Goal: Find specific page/section: Find specific page/section

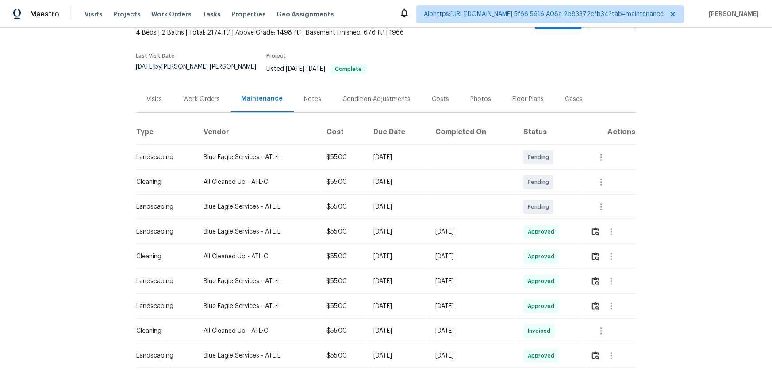
scroll to position [40, 0]
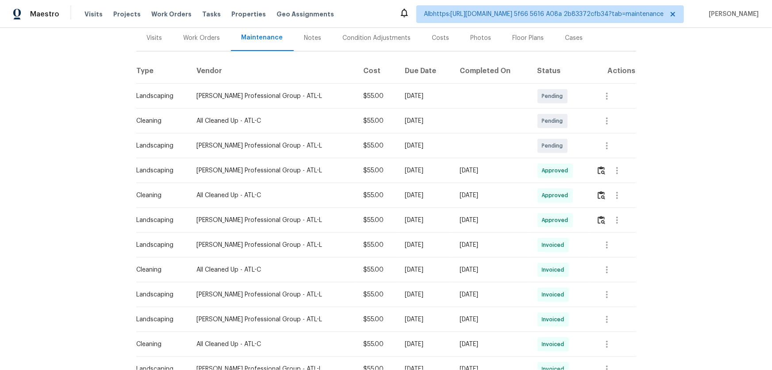
scroll to position [120, 0]
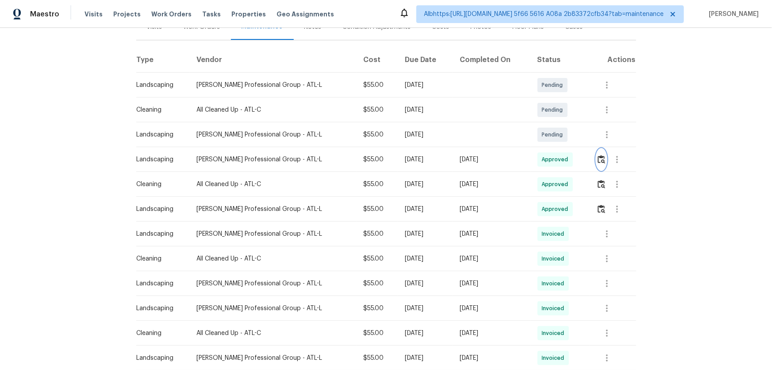
click at [600, 161] on img "button" at bounding box center [602, 159] width 8 height 8
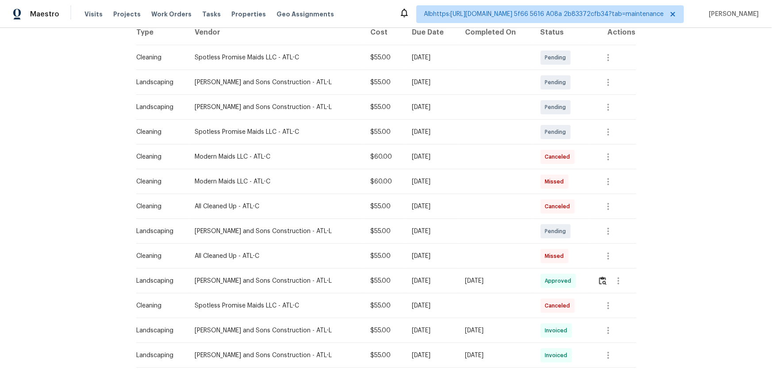
scroll to position [161, 0]
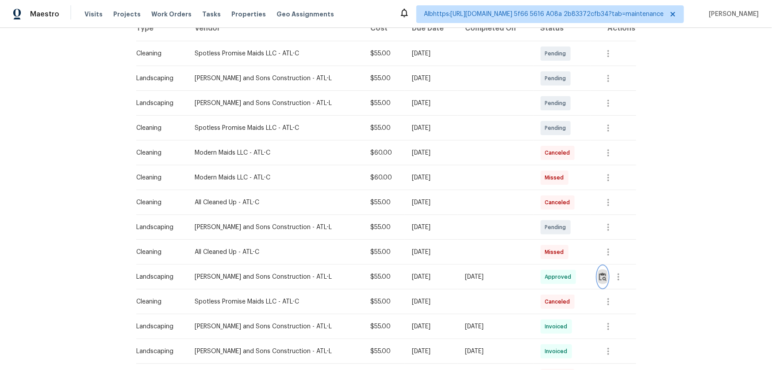
click at [599, 272] on img "button" at bounding box center [603, 276] width 8 height 8
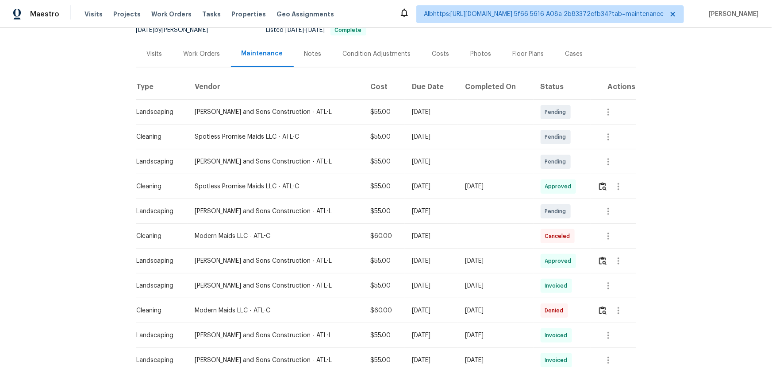
scroll to position [120, 0]
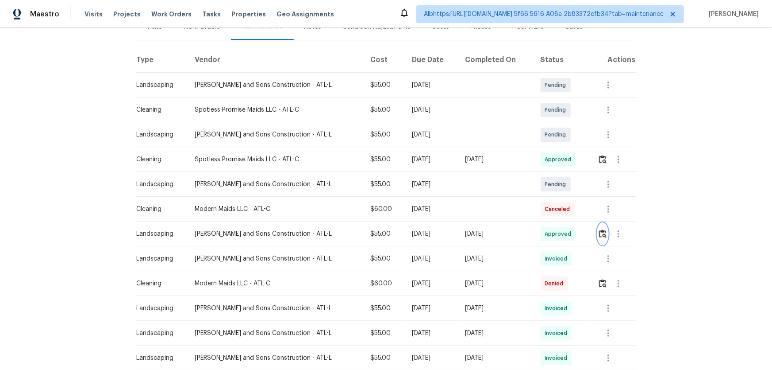
click at [602, 234] on img "button" at bounding box center [603, 233] width 8 height 8
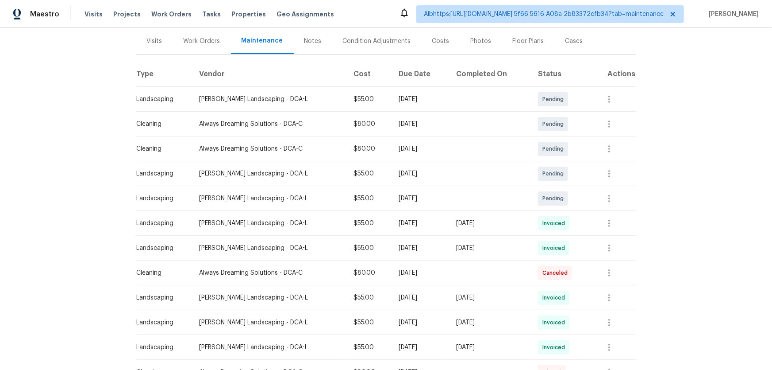
scroll to position [120, 0]
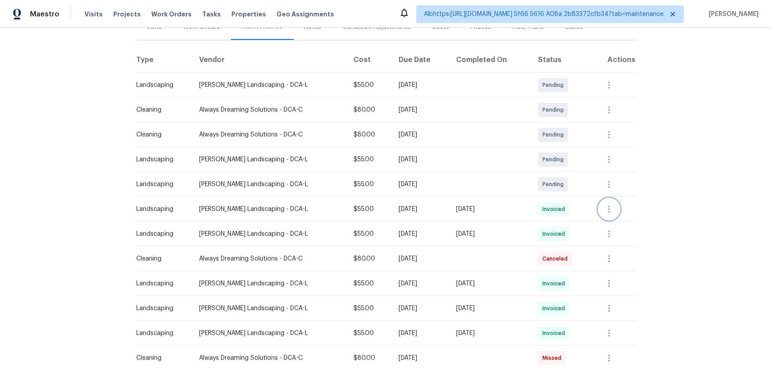
click at [611, 214] on button "button" at bounding box center [609, 208] width 21 height 21
click at [636, 223] on li "View details" at bounding box center [631, 223] width 62 height 15
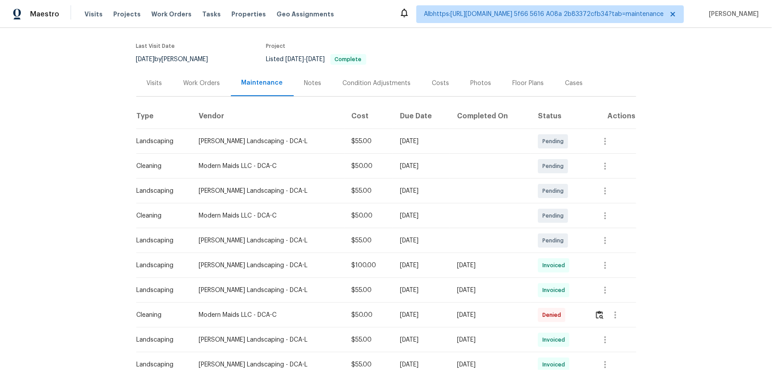
scroll to position [120, 0]
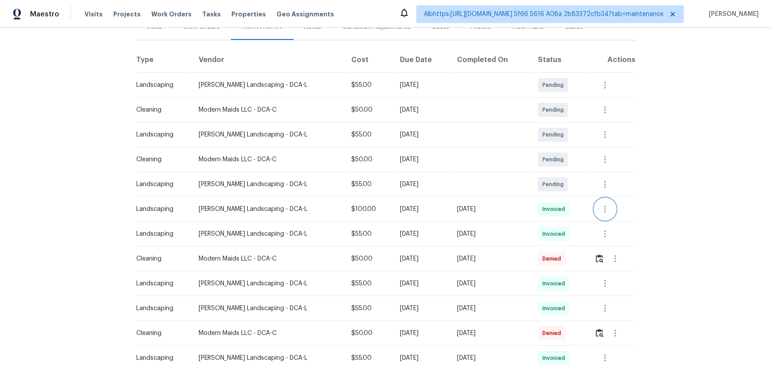
click at [606, 208] on icon "button" at bounding box center [605, 209] width 11 height 11
click at [626, 221] on li "View details" at bounding box center [623, 223] width 62 height 15
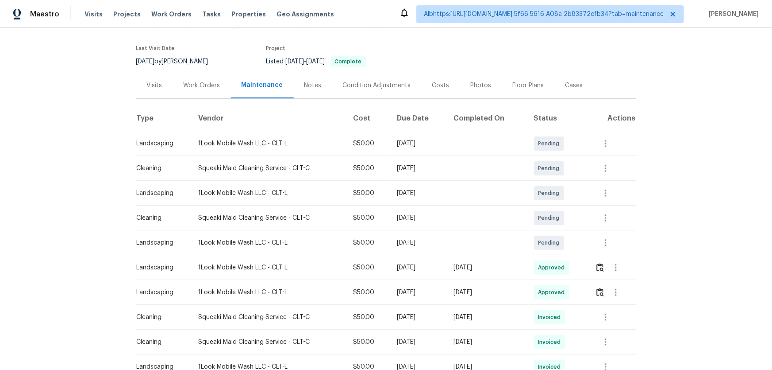
scroll to position [120, 0]
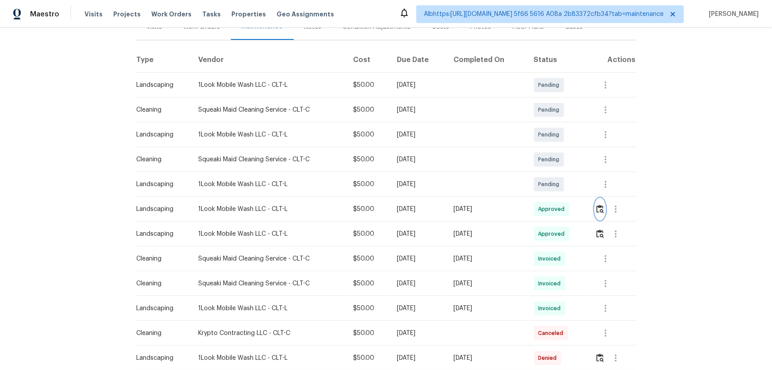
click at [598, 208] on img "button" at bounding box center [601, 208] width 8 height 8
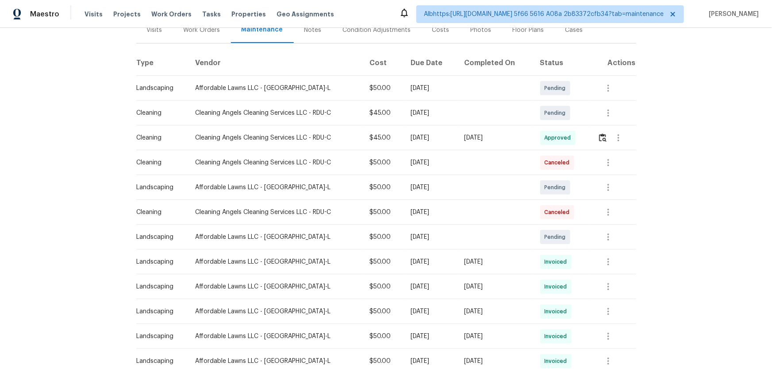
scroll to position [120, 0]
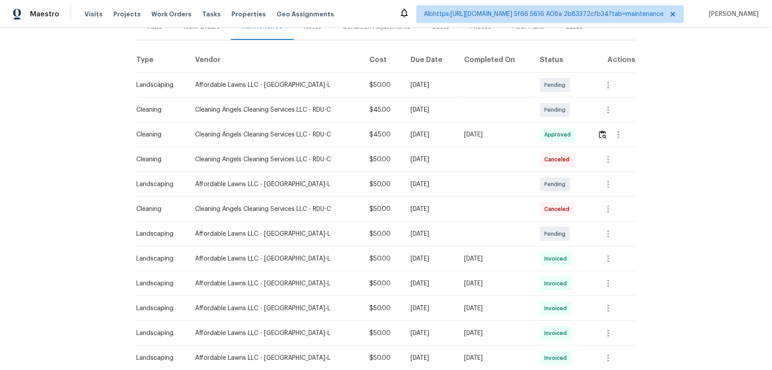
click at [592, 248] on td at bounding box center [613, 258] width 45 height 25
click at [610, 263] on button "button" at bounding box center [608, 258] width 21 height 21
click at [628, 271] on li "View details" at bounding box center [628, 272] width 62 height 15
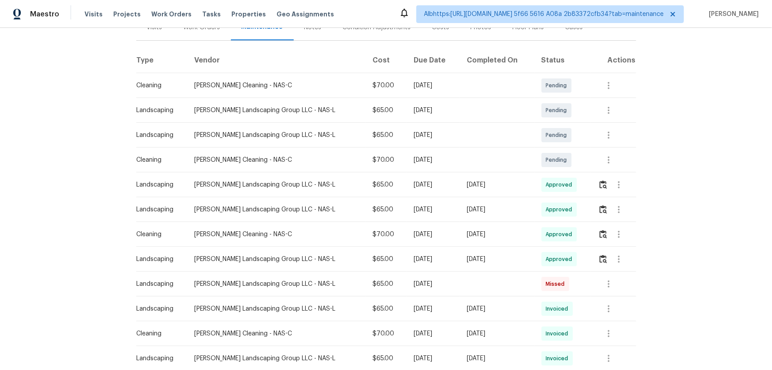
scroll to position [120, 0]
click at [603, 184] on img "button" at bounding box center [604, 184] width 8 height 8
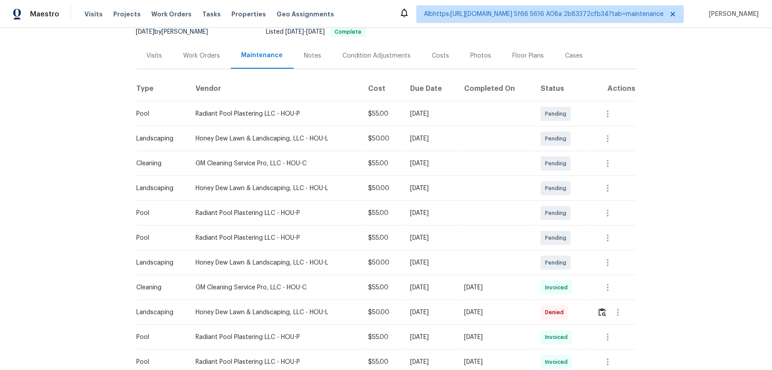
scroll to position [201, 0]
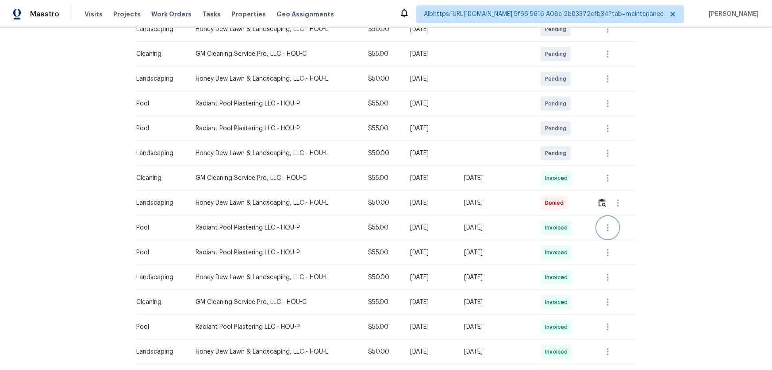
click at [603, 222] on icon "button" at bounding box center [608, 227] width 11 height 11
click at [609, 242] on li "View details" at bounding box center [628, 241] width 62 height 15
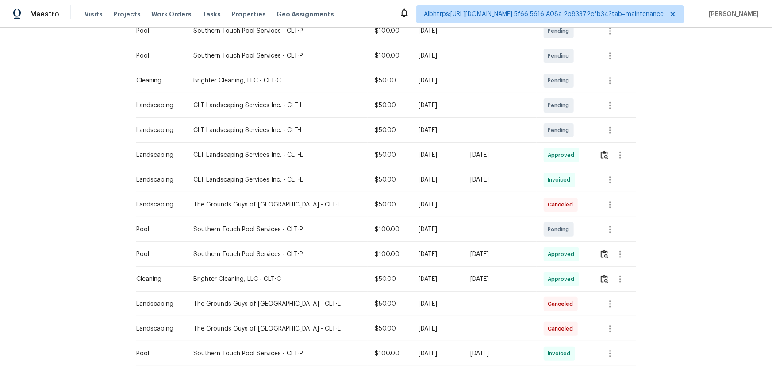
scroll to position [201, 0]
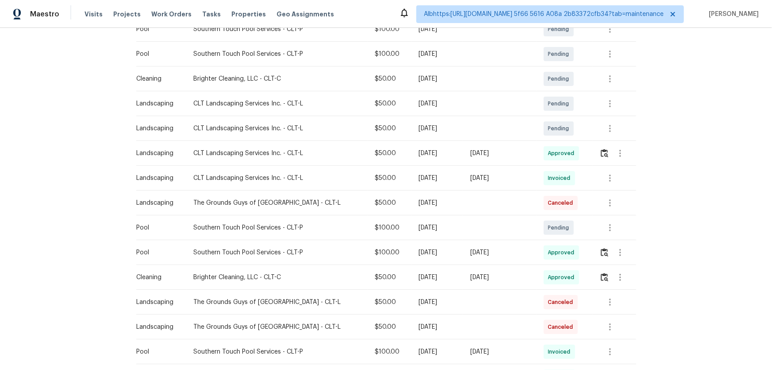
click at [363, 168] on tr "Landscaping CLT Landscaping Services Inc. - CLT-L $50.00 Mon, Sep 29 2025 Mon, …" at bounding box center [386, 178] width 500 height 25
click at [604, 249] on button "button" at bounding box center [605, 252] width 10 height 21
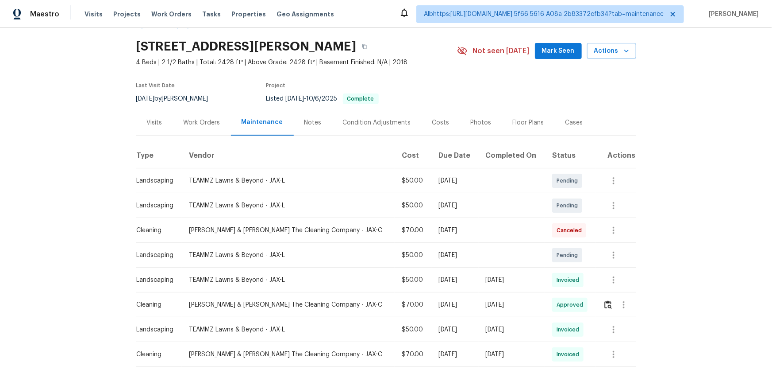
scroll to position [161, 0]
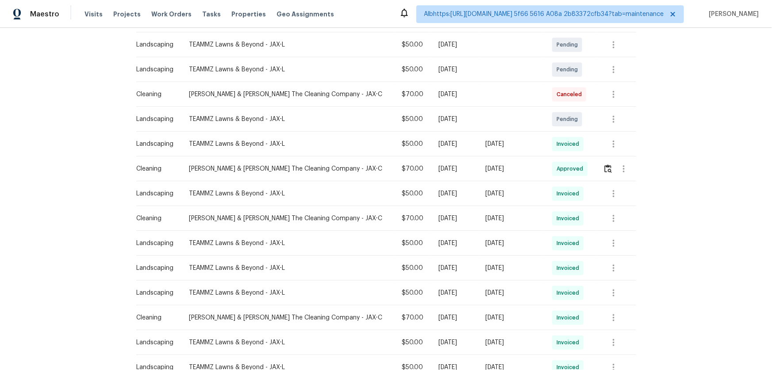
click at [597, 161] on td at bounding box center [616, 168] width 40 height 25
click at [605, 164] on img "button" at bounding box center [608, 168] width 8 height 8
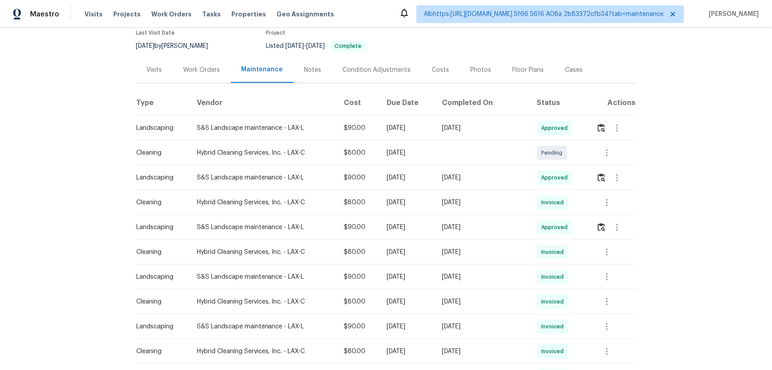
scroll to position [120, 0]
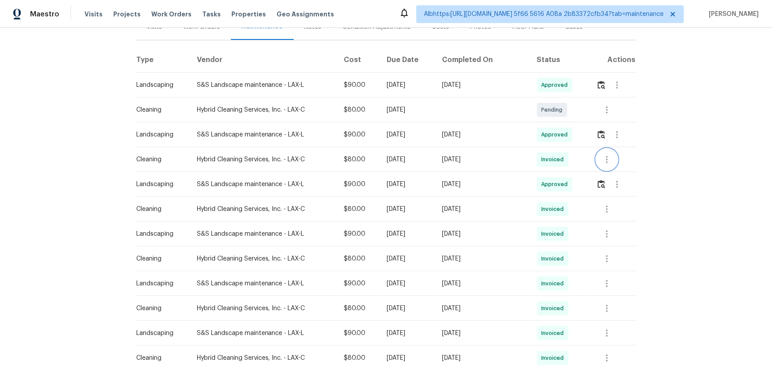
click at [609, 163] on icon "button" at bounding box center [607, 159] width 11 height 11
click at [611, 175] on li "View details" at bounding box center [626, 173] width 62 height 15
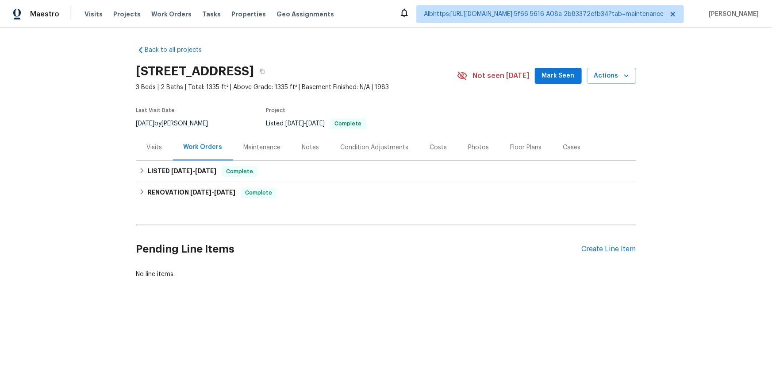
click at [253, 146] on div "Maintenance" at bounding box center [262, 147] width 37 height 9
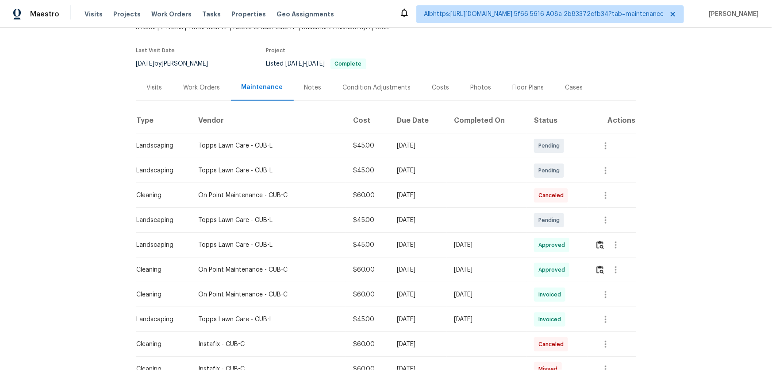
scroll to position [161, 0]
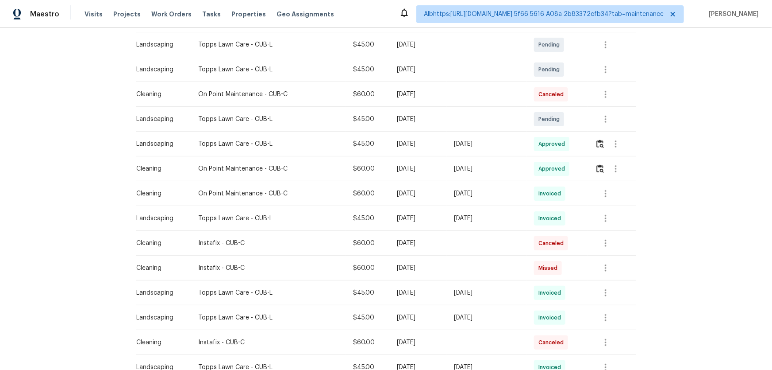
drag, startPoint x: 509, startPoint y: 148, endPoint x: 395, endPoint y: 150, distance: 114.2
click at [402, 148] on tr "Landscaping Topps Lawn Care - CUB-L $45.00 Mon, Oct 06 2025 Sun, Oct 12 2025 Ap…" at bounding box center [386, 143] width 500 height 25
click at [602, 166] on img "button" at bounding box center [601, 168] width 8 height 8
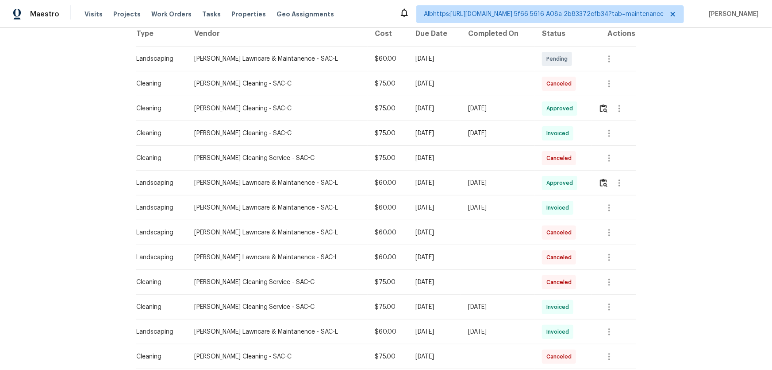
scroll to position [161, 0]
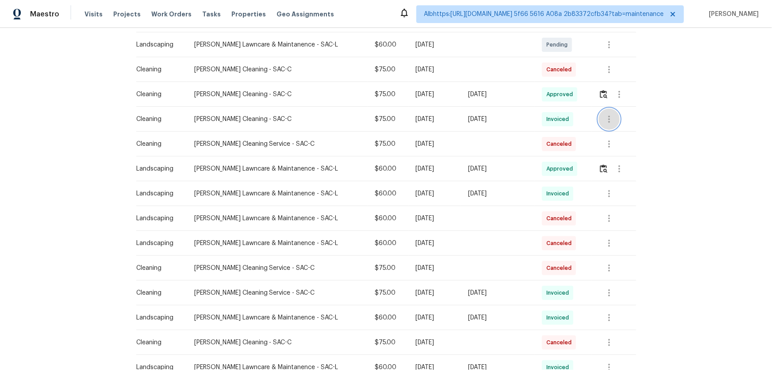
click at [608, 121] on icon "button" at bounding box center [609, 118] width 2 height 7
drag, startPoint x: 670, startPoint y: 105, endPoint x: 632, endPoint y: 116, distance: 39.2
click at [669, 105] on div at bounding box center [386, 185] width 772 height 370
click at [605, 169] on button "button" at bounding box center [604, 168] width 10 height 21
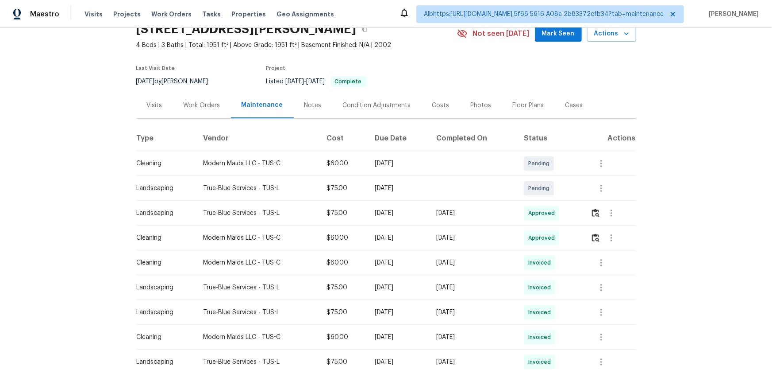
scroll to position [120, 0]
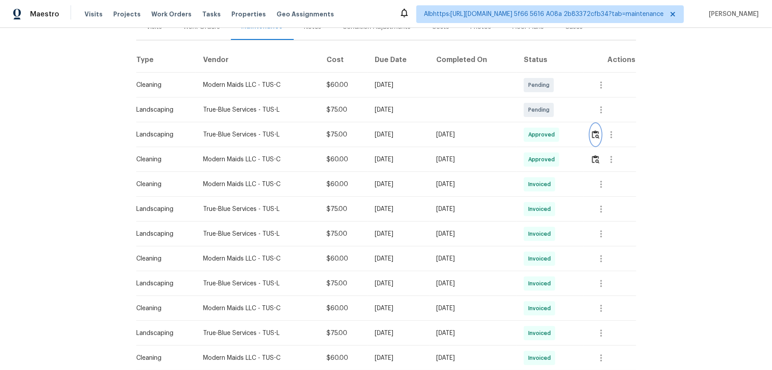
click at [592, 132] on img "button" at bounding box center [596, 134] width 8 height 8
